Goal: Information Seeking & Learning: Learn about a topic

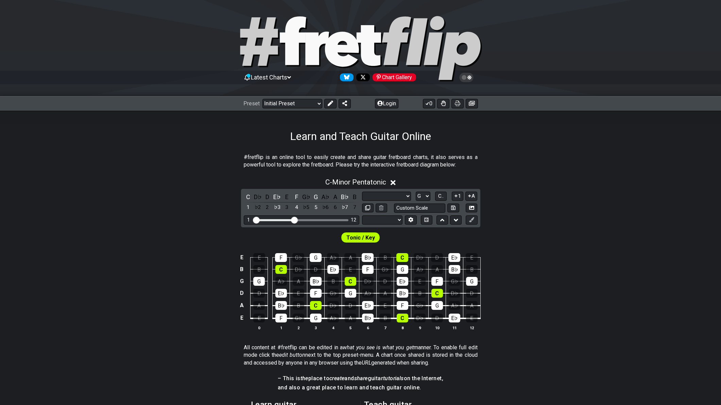
select select "Scale"
select select "G"
select select "Tuning"
click at [156, 219] on div "C - Minor Pentatonic C D♭ D E♭ E F G♭ G A♭ A B♭ B 1 ♭2 2 ♭3 3 4 ♭5 5 ♭6 6 ♭7 7 …" at bounding box center [360, 257] width 721 height 166
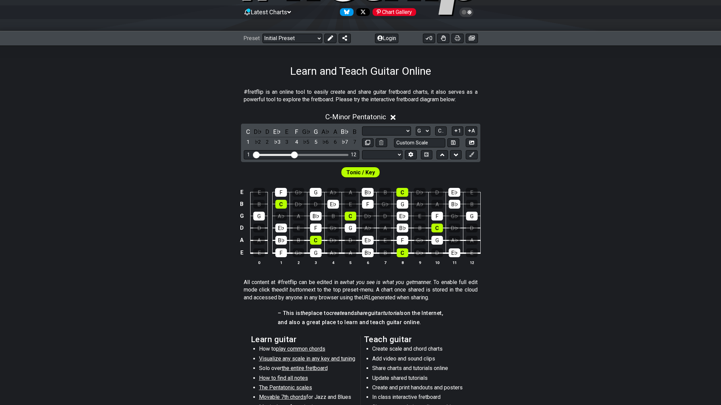
click at [357, 177] on span "Tonic / Key" at bounding box center [360, 173] width 29 height 10
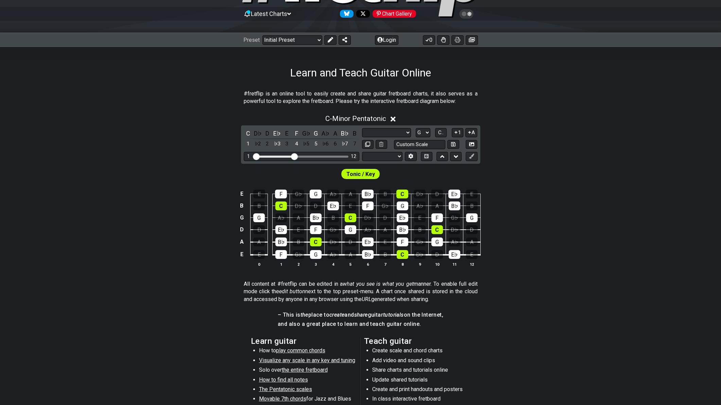
click at [358, 174] on span "Tonic / Key" at bounding box center [360, 174] width 29 height 10
click at [419, 175] on div "Tonic / Key" at bounding box center [360, 172] width 721 height 17
click at [469, 156] on icon at bounding box center [471, 156] width 5 height 5
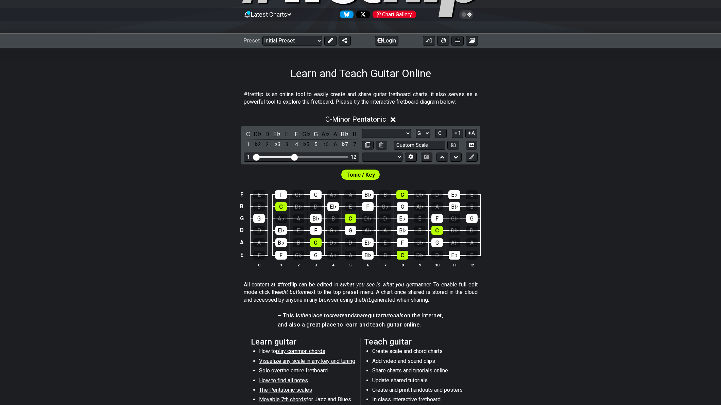
drag, startPoint x: 421, startPoint y: 170, endPoint x: 382, endPoint y: 171, distance: 39.1
click at [419, 170] on div "Tonic / Key" at bounding box center [360, 173] width 721 height 17
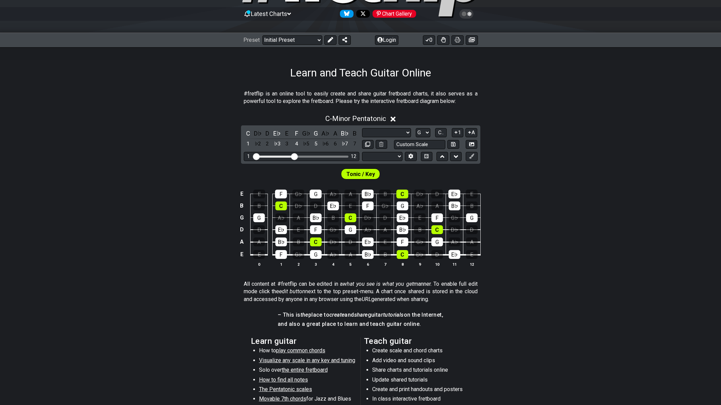
click at [202, 202] on div "E E F G♭ G A♭ A B♭ B C D♭ D E♭ E B B C D♭ D E♭ E F G♭ G A♭ A B♭ B G G A♭ A B♭ B…" at bounding box center [360, 229] width 721 height 96
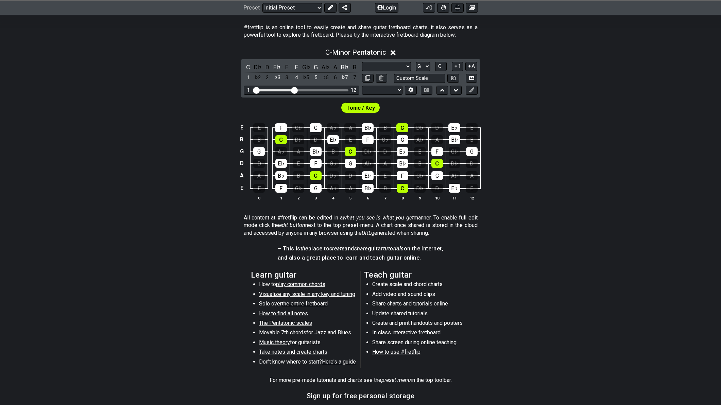
scroll to position [131, 0]
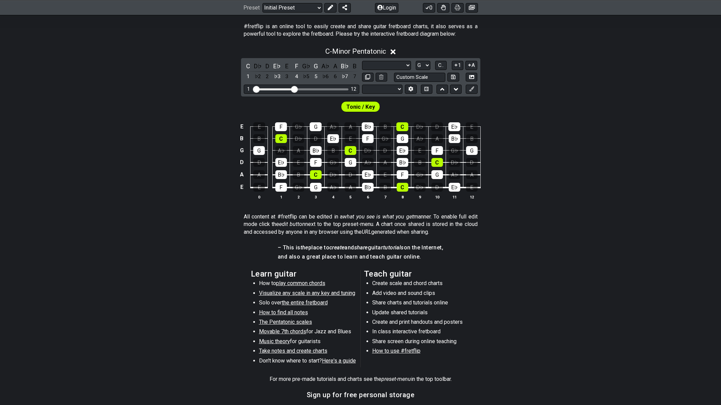
click at [175, 155] on div "E E F G♭ G A♭ A B♭ B C D♭ D E♭ E B B C D♭ D E♭ E F G♭ G A♭ A B♭ B G G A♭ A B♭ B…" at bounding box center [360, 162] width 721 height 96
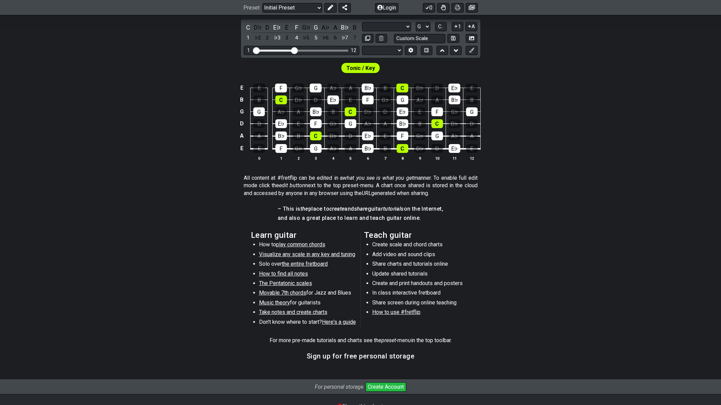
scroll to position [170, 0]
click at [286, 245] on span "play common chords" at bounding box center [300, 244] width 49 height 6
select select "/common-guitar-chords"
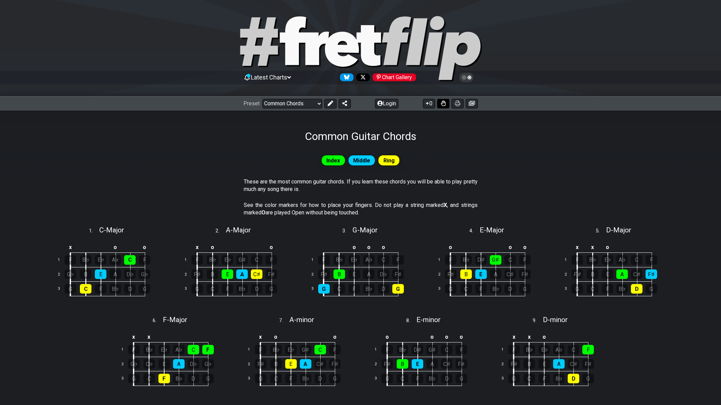
click at [446, 103] on button at bounding box center [443, 104] width 12 height 10
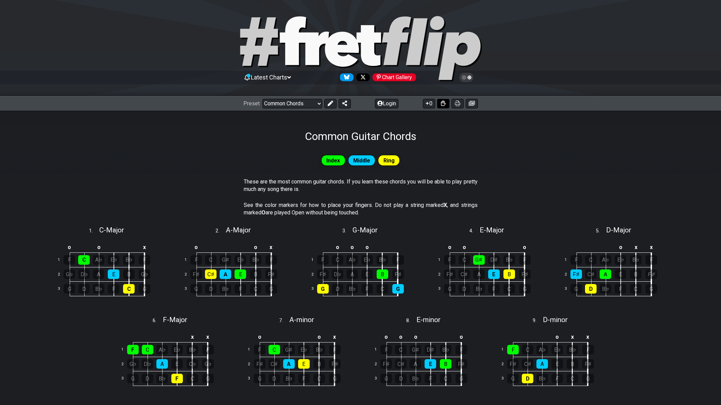
click at [446, 103] on button at bounding box center [443, 104] width 12 height 10
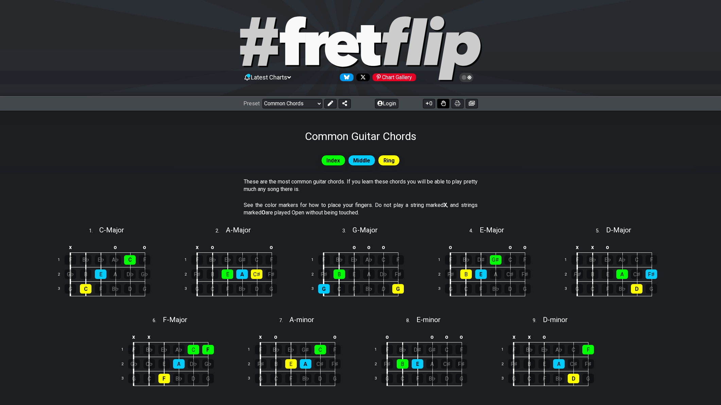
click at [446, 103] on button at bounding box center [443, 104] width 12 height 10
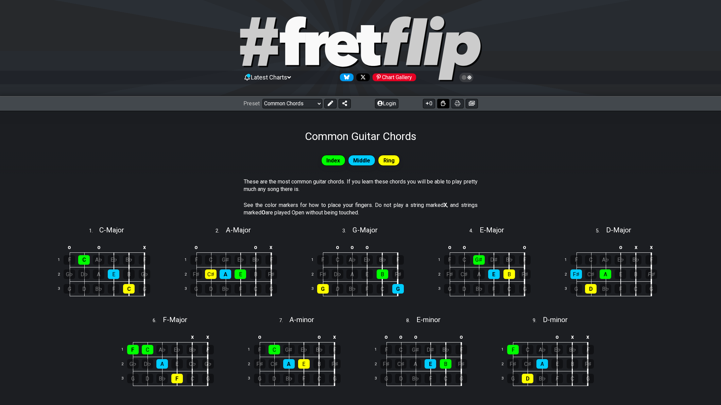
click at [446, 103] on button at bounding box center [443, 104] width 12 height 10
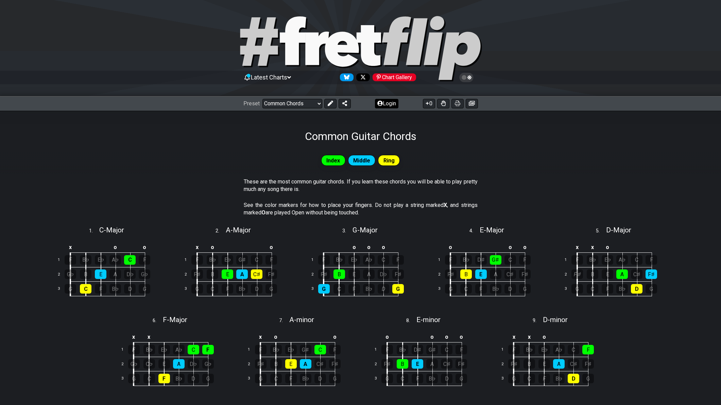
click at [390, 102] on button "Login" at bounding box center [386, 104] width 23 height 10
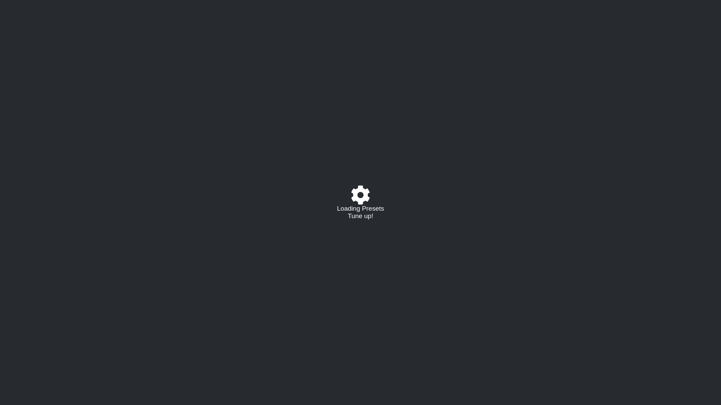
select select "/common-guitar-chords"
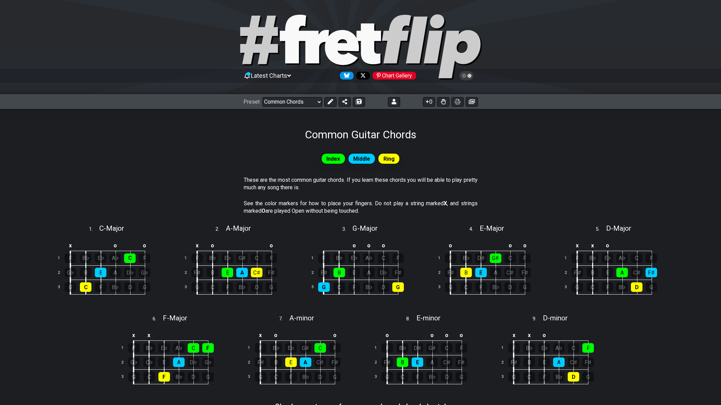
click at [440, 119] on div "Common Guitar Chords" at bounding box center [360, 125] width 721 height 32
